Goal: Task Accomplishment & Management: Use online tool/utility

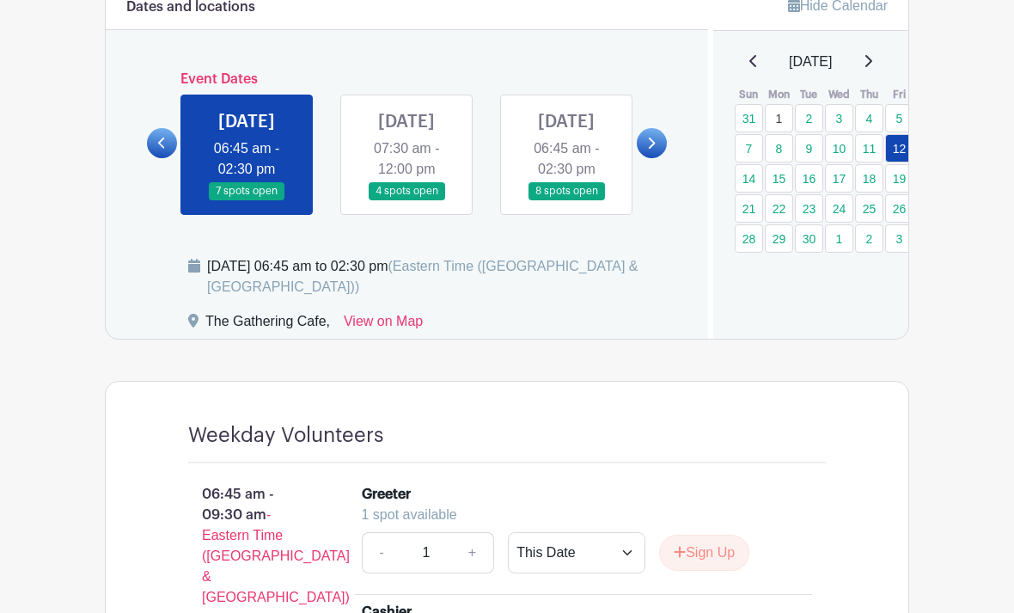
scroll to position [985, 0]
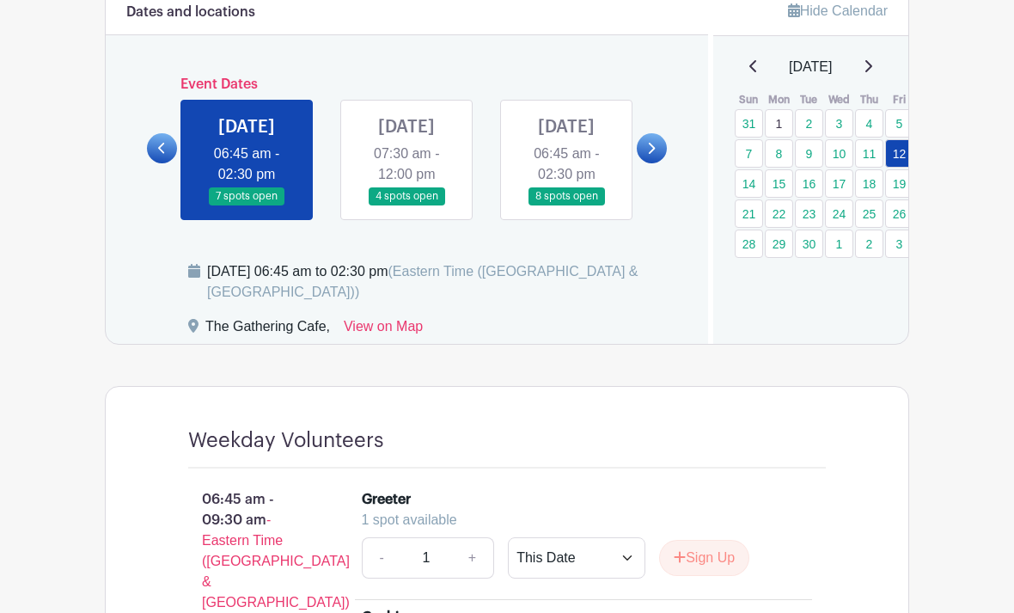
click at [164, 155] on icon at bounding box center [162, 148] width 8 height 13
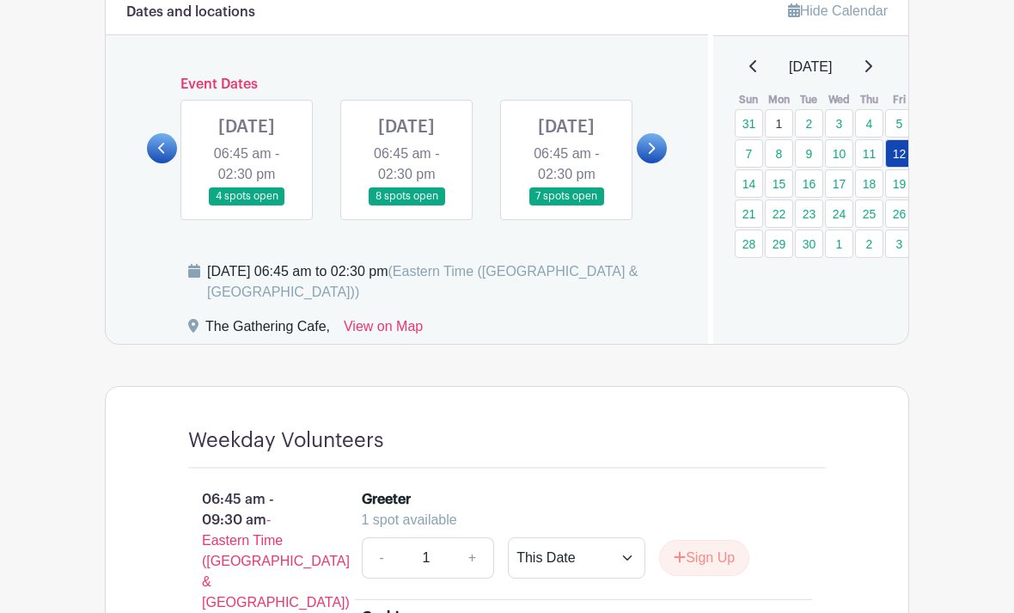
click at [165, 155] on icon at bounding box center [162, 148] width 8 height 13
click at [172, 163] on link at bounding box center [162, 148] width 30 height 30
click at [655, 155] on icon at bounding box center [651, 148] width 8 height 13
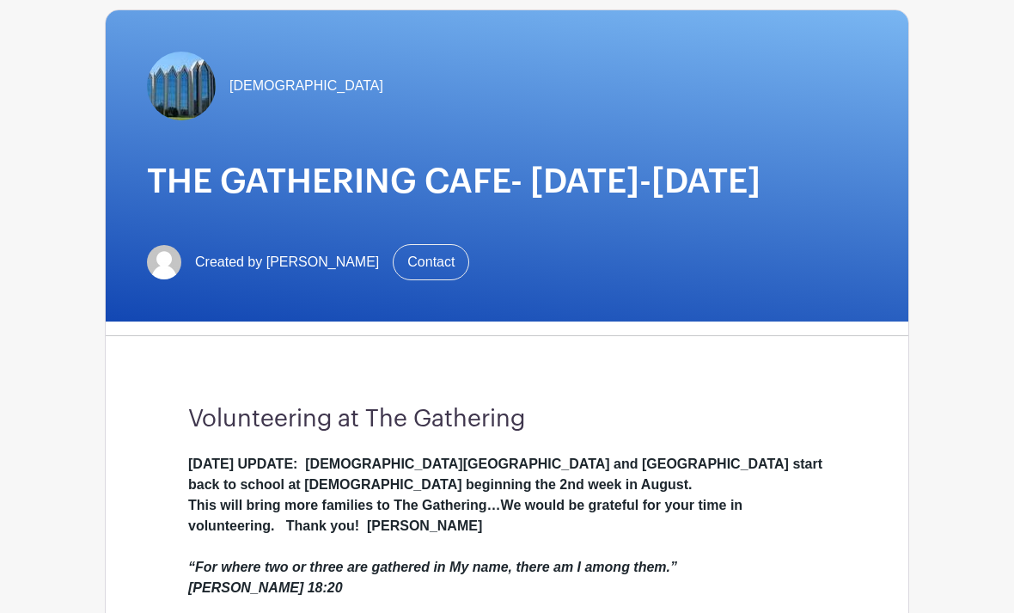
scroll to position [0, 0]
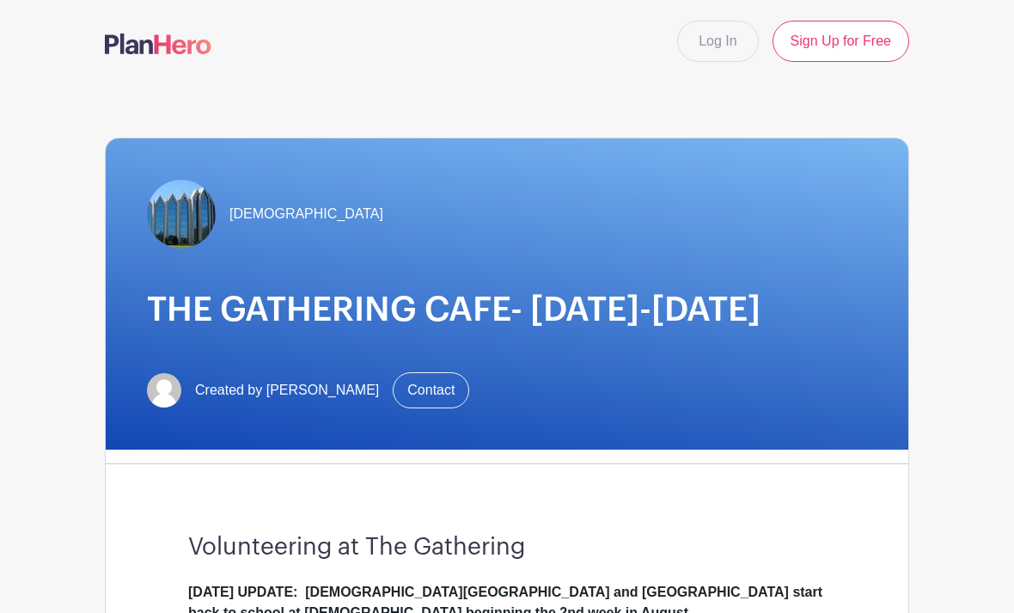
click at [723, 34] on link "Log In" at bounding box center [717, 41] width 81 height 41
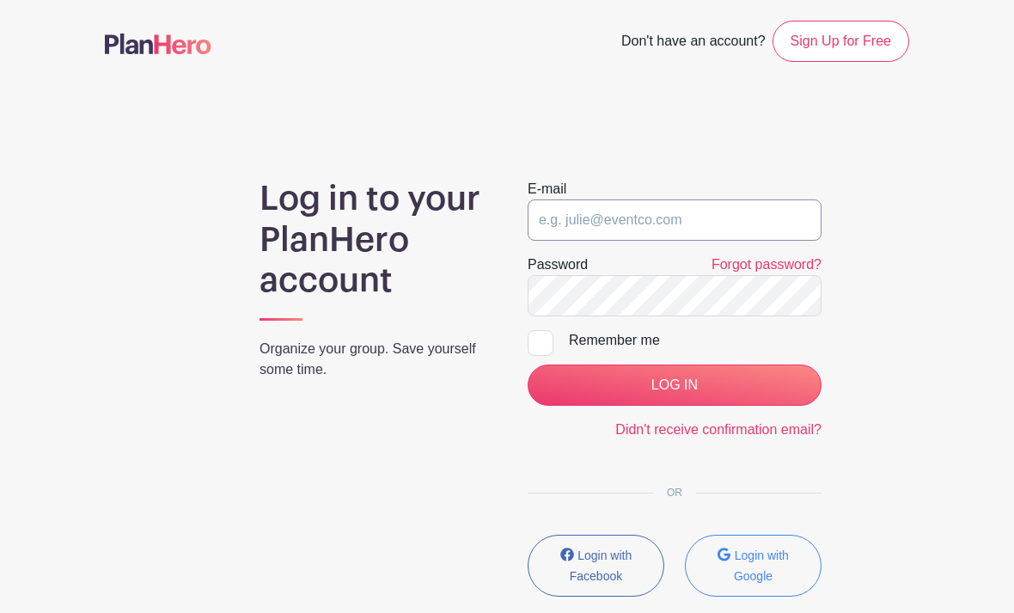
click at [619, 221] on input "email" at bounding box center [675, 219] width 294 height 41
type input "[EMAIL_ADDRESS][DOMAIN_NAME]"
click at [684, 387] on input "LOG IN" at bounding box center [675, 384] width 294 height 41
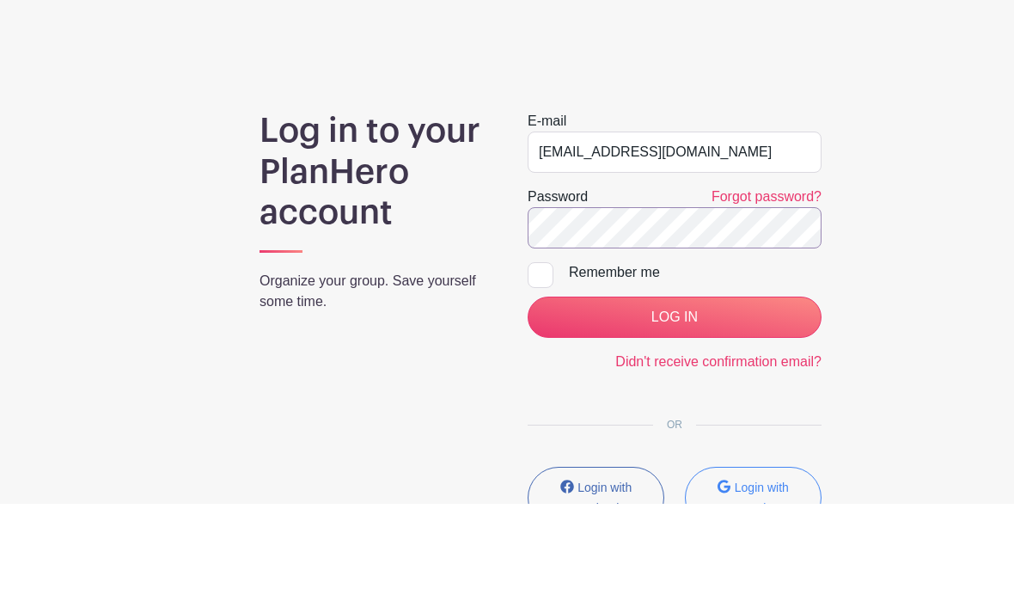
scroll to position [109, 0]
click at [709, 327] on input "LOG IN" at bounding box center [675, 316] width 294 height 41
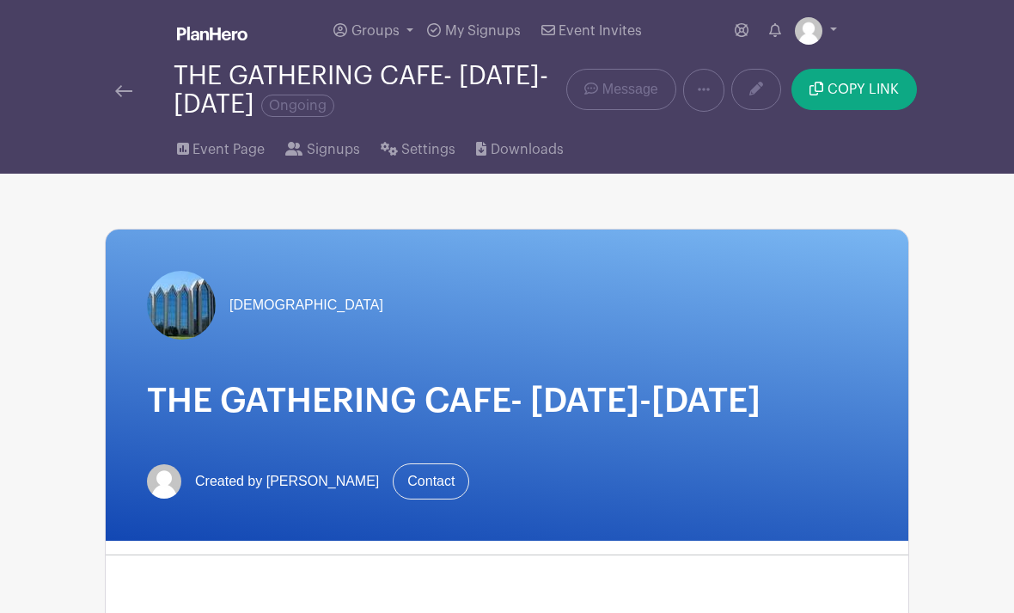
click at [854, 87] on span "COPY LINK" at bounding box center [862, 89] width 71 height 14
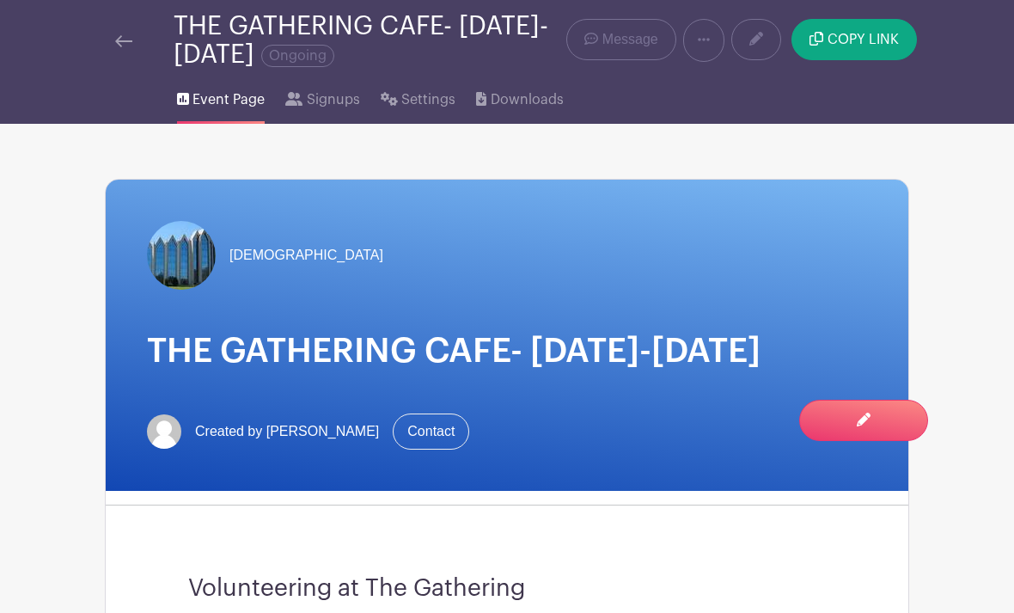
scroll to position [49, 0]
